Goal: Task Accomplishment & Management: Manage account settings

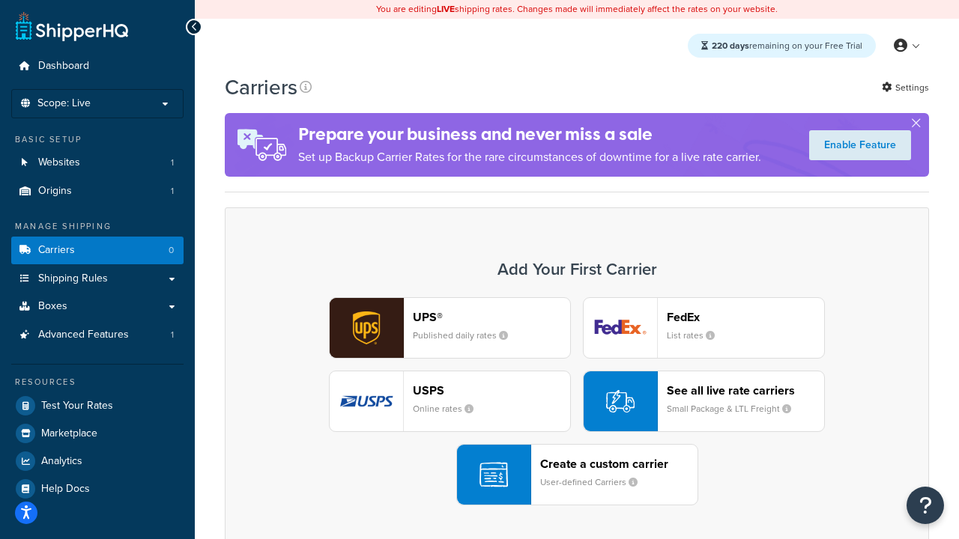
click at [577, 402] on div "UPS® Published daily rates FedEx List rates USPS Online rates See all live rate…" at bounding box center [576, 401] width 673 height 208
click at [745, 318] on header "FedEx" at bounding box center [745, 317] width 157 height 14
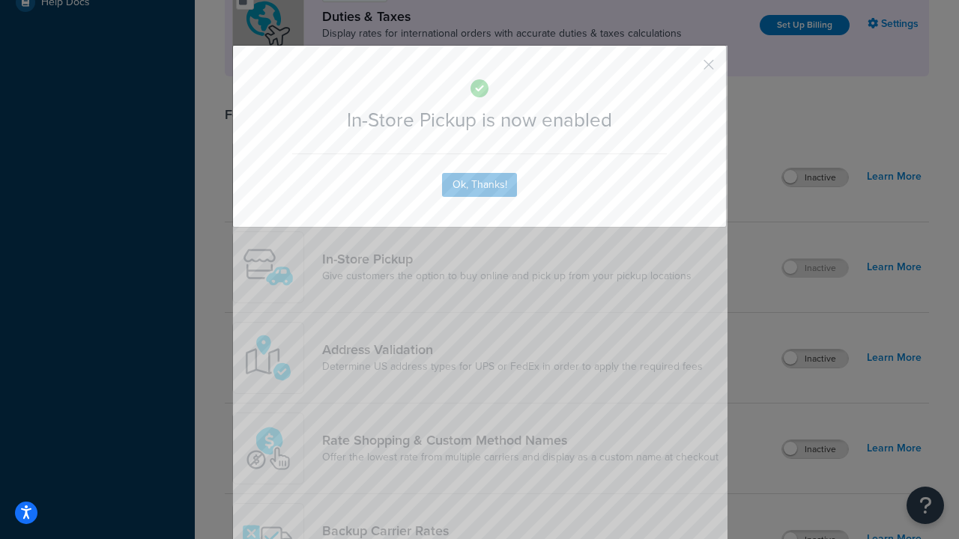
scroll to position [515, 0]
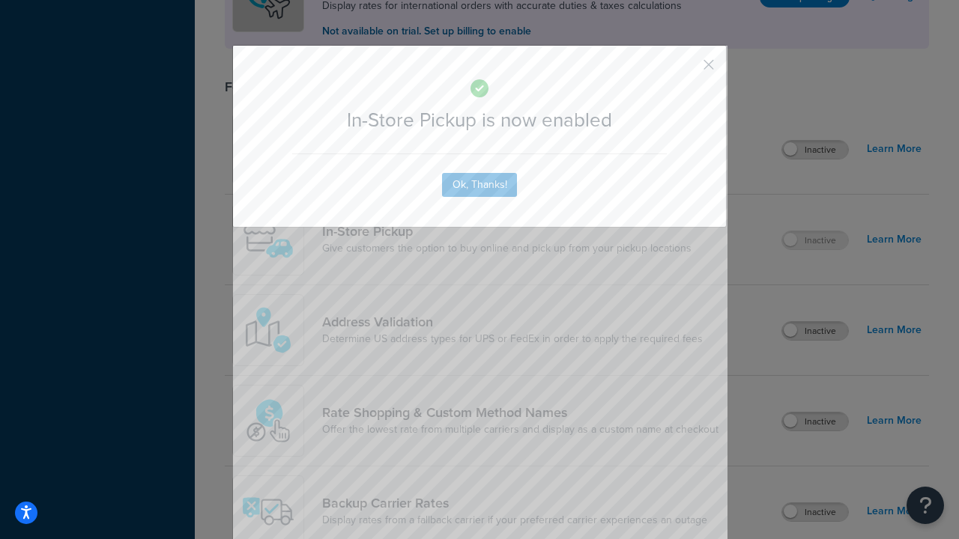
click at [686, 70] on button "button" at bounding box center [687, 70] width 4 height 4
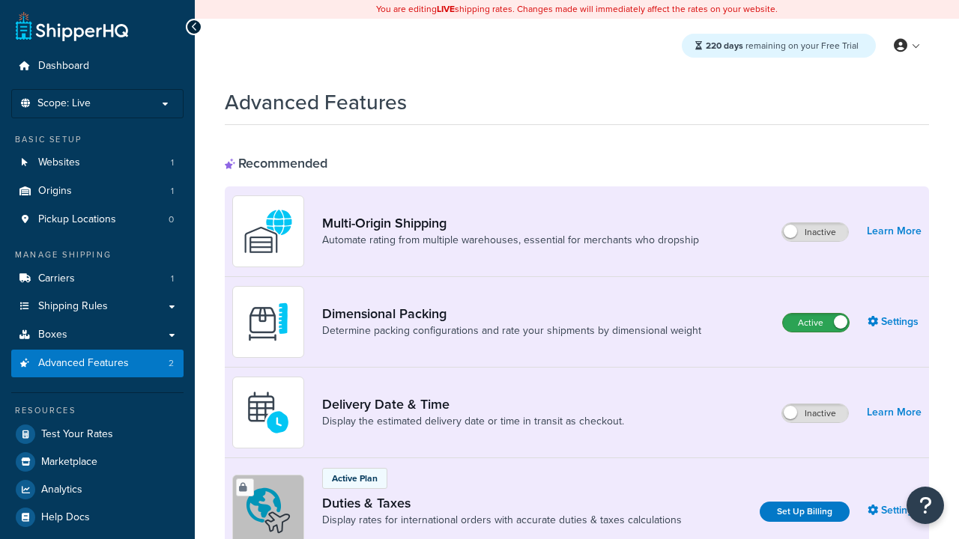
click at [816, 324] on label "Active" at bounding box center [816, 323] width 66 height 18
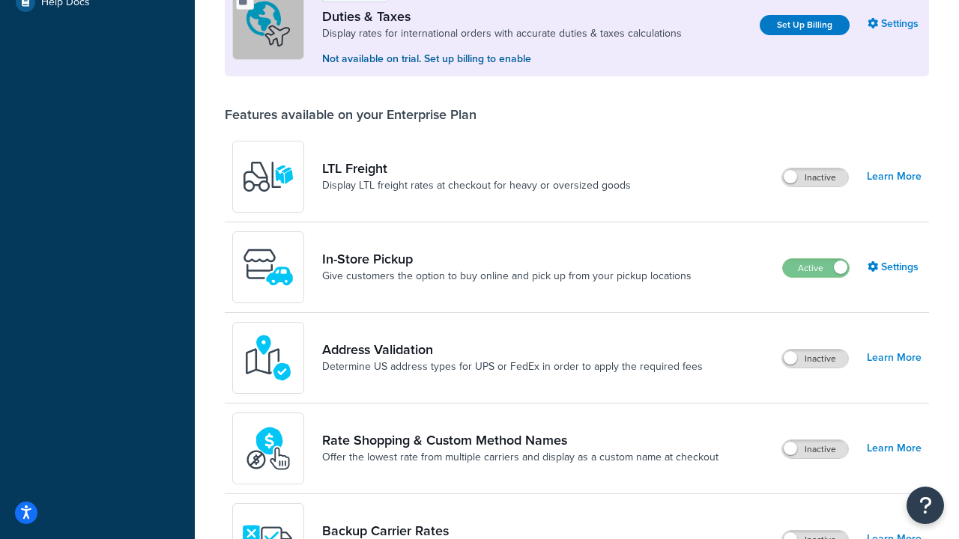
scroll to position [458, 0]
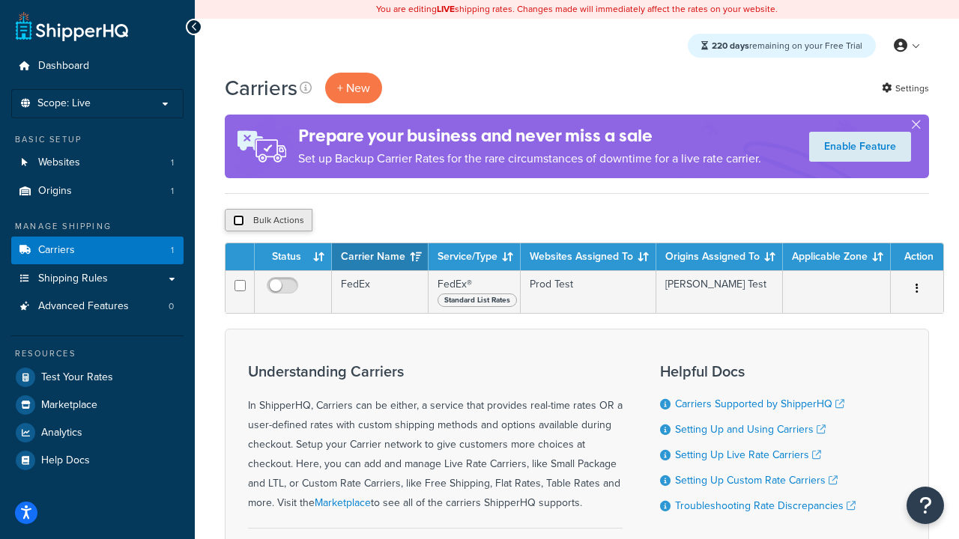
click at [238, 222] on input "checkbox" at bounding box center [238, 220] width 11 height 11
checkbox input "true"
click at [398, 222] on button "Delete" at bounding box center [400, 220] width 52 height 22
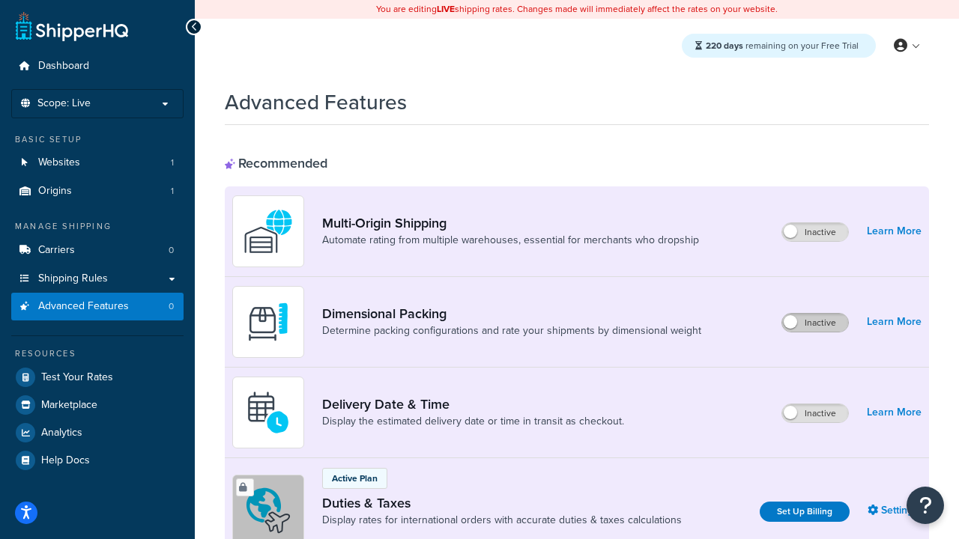
click at [816, 324] on label "Inactive" at bounding box center [815, 323] width 66 height 18
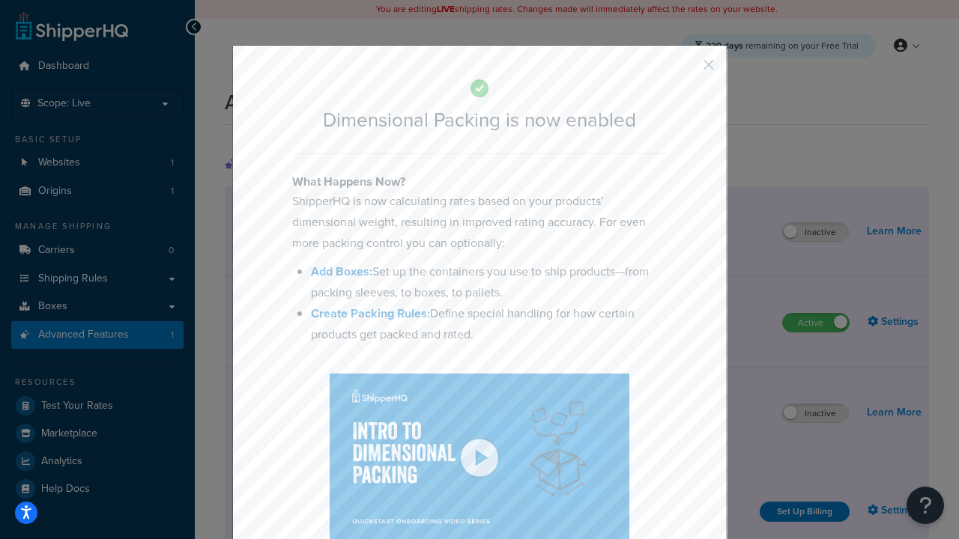
click at [686, 70] on button "button" at bounding box center [687, 70] width 4 height 4
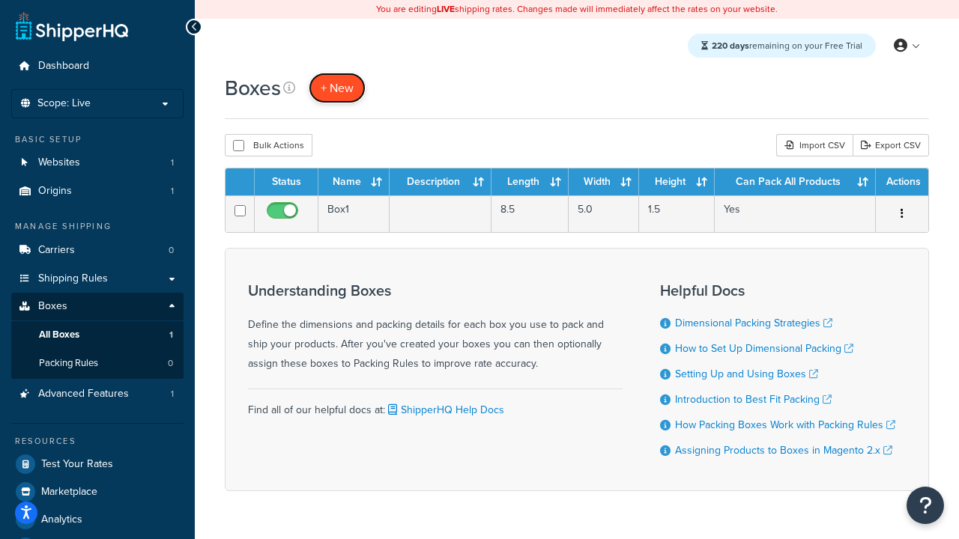
click at [336, 88] on span "+ New" at bounding box center [337, 87] width 33 height 17
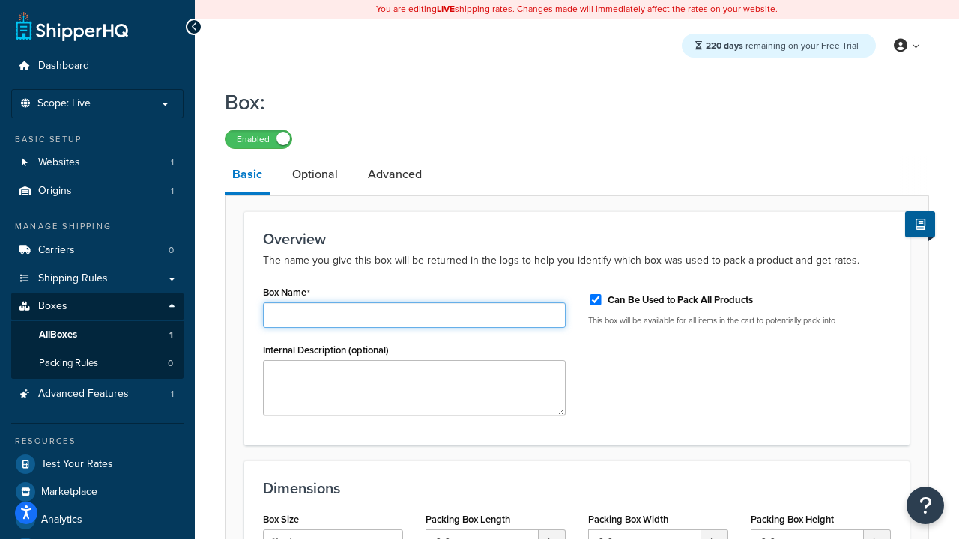
type input "Box1"
select select "usps_small"
type input "8.5"
type input "5"
type input "1.5"
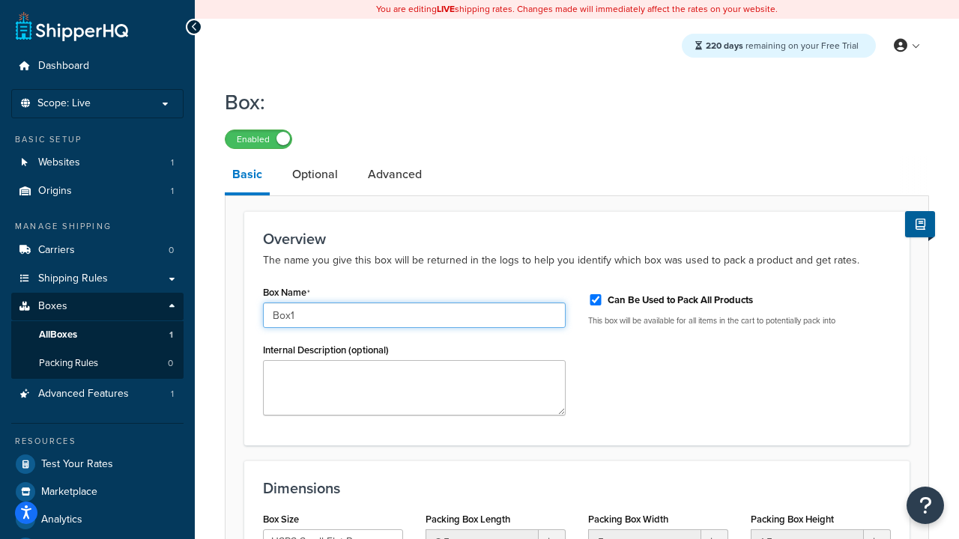
scroll to position [185, 0]
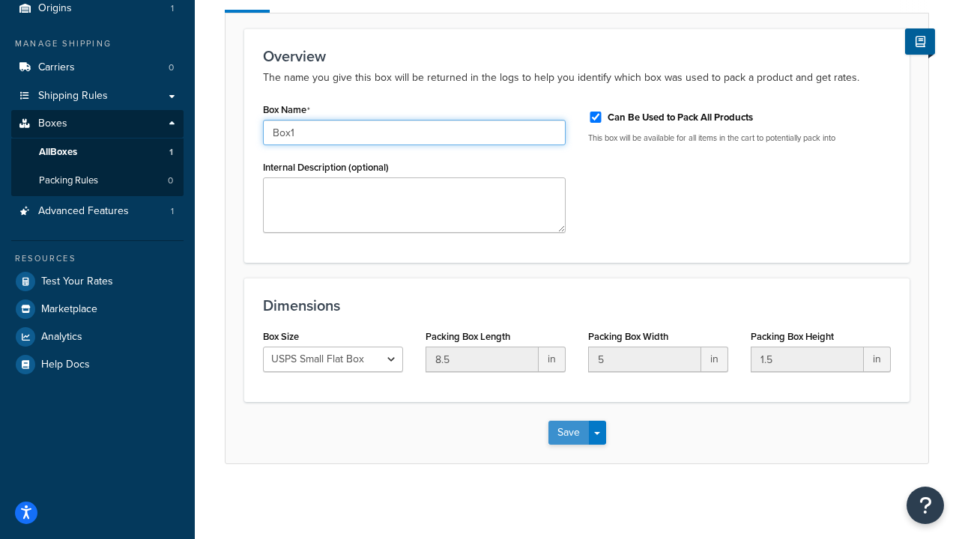
type input "Box1"
click at [568, 432] on button "Save" at bounding box center [568, 433] width 40 height 24
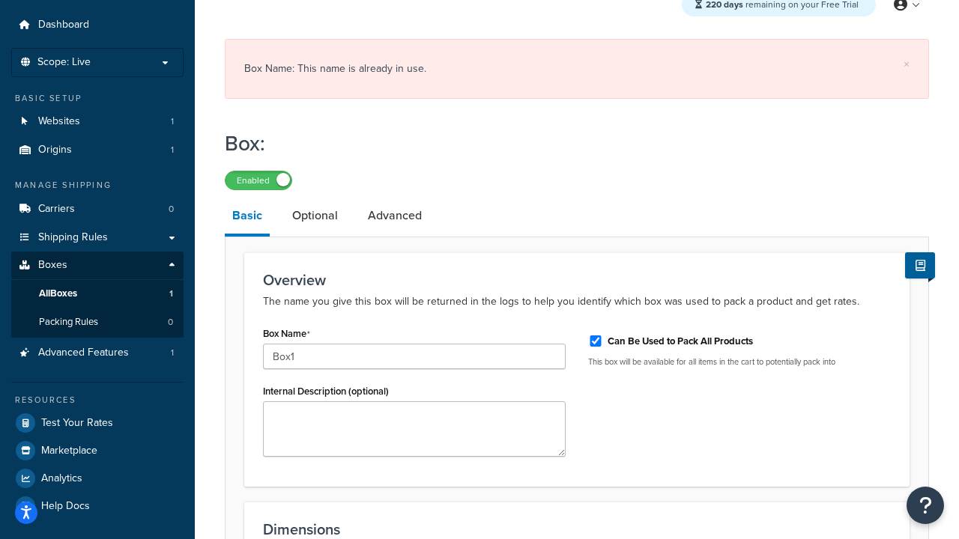
scroll to position [0, 0]
